Goal: Transaction & Acquisition: Purchase product/service

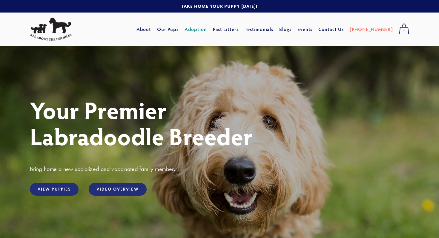
click at [207, 29] on link "Adoption" at bounding box center [196, 29] width 22 height 11
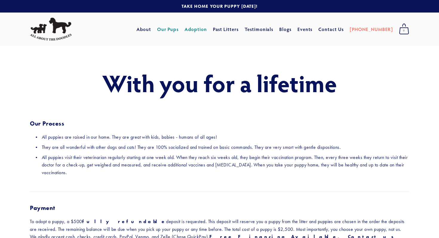
click at [179, 29] on link "Our Pups" at bounding box center [168, 29] width 22 height 11
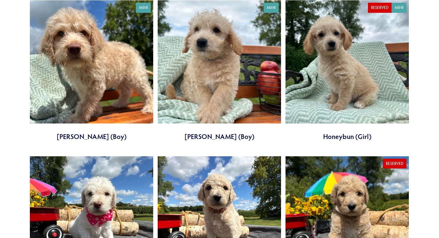
scroll to position [391, 0]
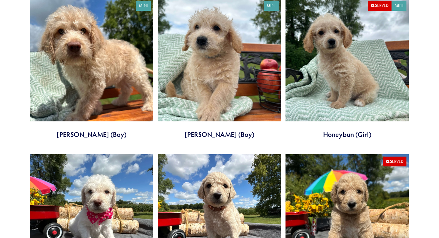
click at [210, 71] on link at bounding box center [219, 68] width 123 height 141
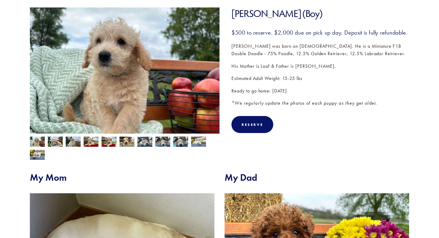
scroll to position [91, 0]
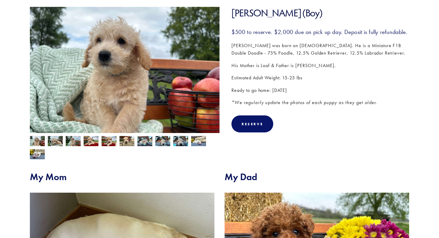
click at [123, 92] on img at bounding box center [125, 78] width 190 height 142
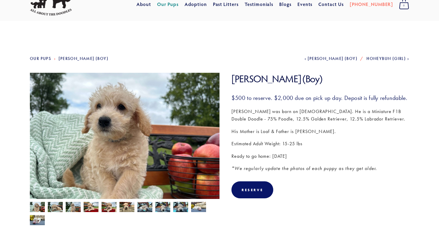
scroll to position [31, 0]
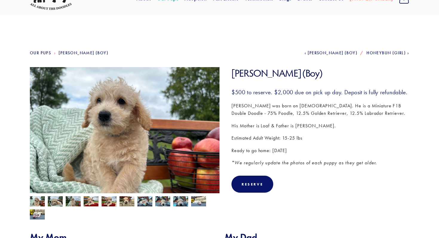
click at [53, 200] on img at bounding box center [55, 201] width 15 height 11
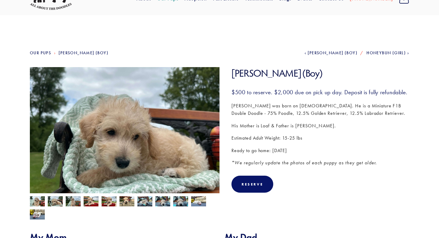
click at [72, 201] on img at bounding box center [73, 202] width 15 height 11
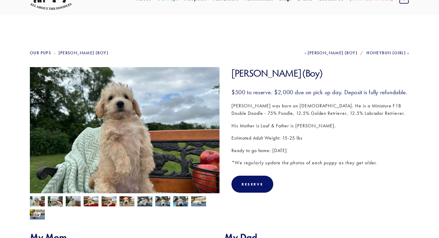
click at [109, 201] on img at bounding box center [109, 202] width 15 height 11
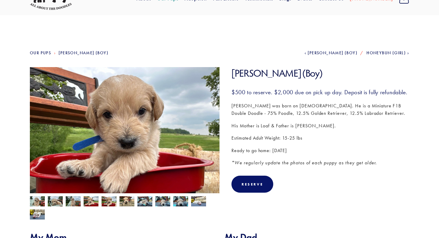
click at [131, 201] on img at bounding box center [127, 202] width 15 height 11
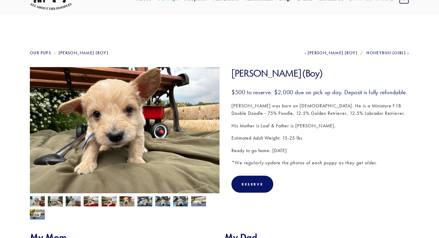
click at [142, 202] on img at bounding box center [144, 201] width 15 height 11
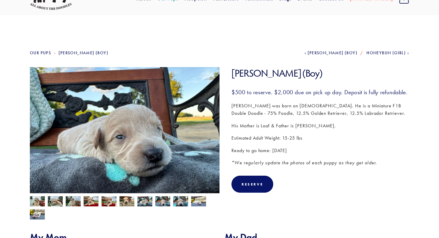
click at [160, 204] on img at bounding box center [162, 201] width 15 height 11
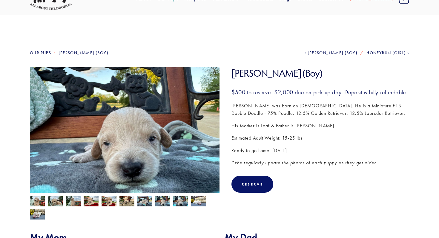
click at [179, 204] on img at bounding box center [180, 201] width 15 height 11
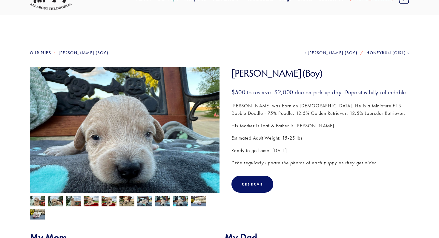
click at [200, 204] on img at bounding box center [198, 201] width 15 height 11
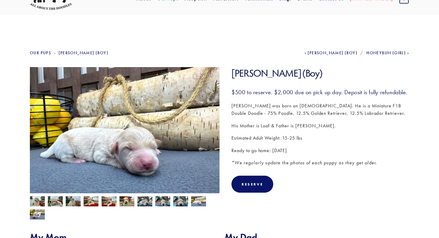
click at [35, 215] on img at bounding box center [37, 214] width 15 height 11
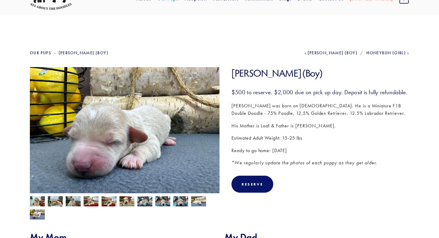
click at [35, 201] on img at bounding box center [37, 202] width 15 height 11
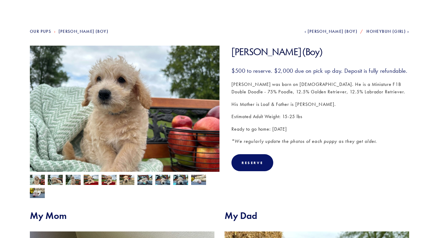
scroll to position [0, 0]
